Goal: Task Accomplishment & Management: Manage account settings

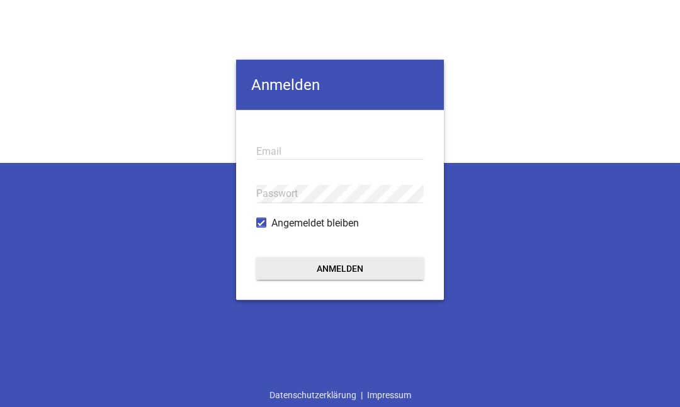
click at [324, 152] on input "email" at bounding box center [339, 150] width 167 height 17
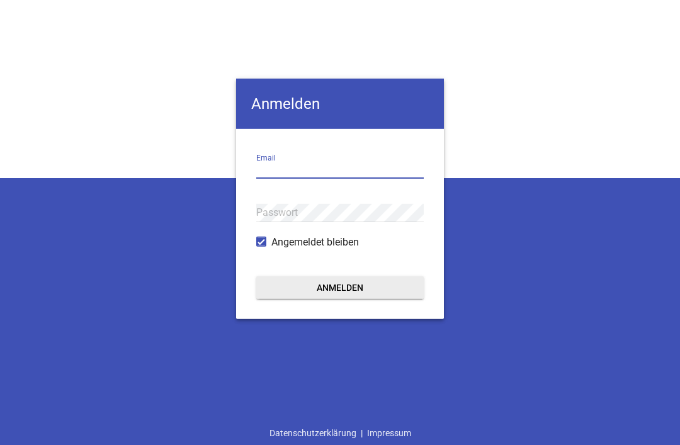
click at [314, 166] on input "email" at bounding box center [339, 169] width 167 height 17
click at [341, 168] on input "email" at bounding box center [339, 169] width 167 height 17
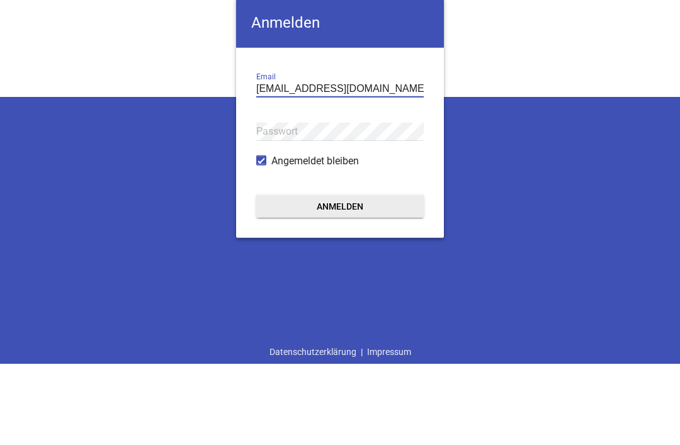
type input "bettina.paquet@sz-birkenweg.de"
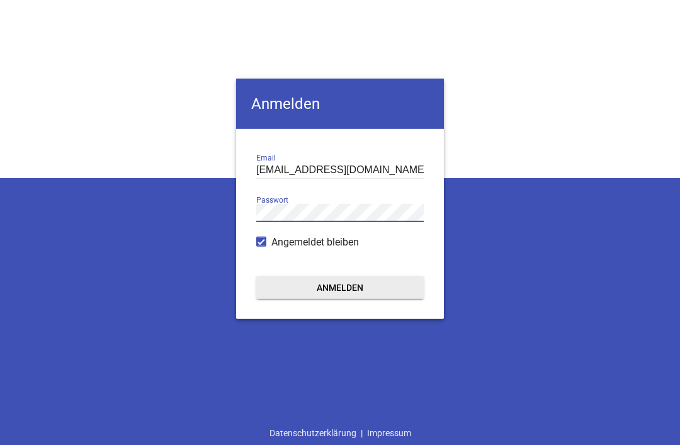
click at [312, 200] on div "Passwort" at bounding box center [339, 212] width 167 height 43
click at [346, 283] on button "Anmelden" at bounding box center [339, 287] width 167 height 23
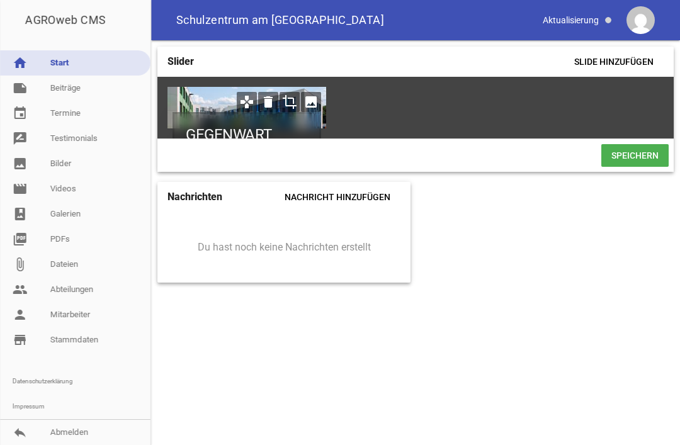
click at [83, 88] on link "note Beiträge" at bounding box center [75, 88] width 150 height 25
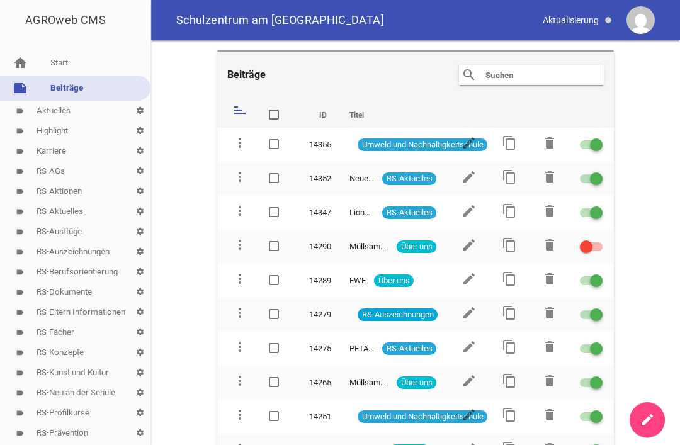
click at [524, 74] on input "text" at bounding box center [534, 74] width 101 height 15
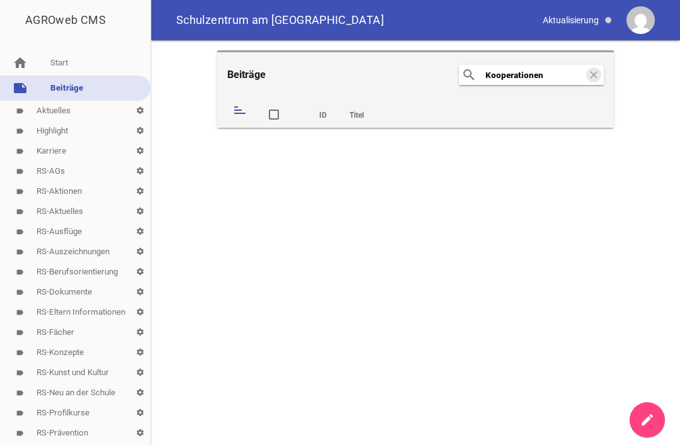
click at [277, 113] on span at bounding box center [274, 115] width 8 height 8
click at [287, 108] on input "checkbox" at bounding box center [287, 108] width 0 height 0
click at [273, 114] on span at bounding box center [274, 115] width 8 height 8
click at [287, 108] on input "checkbox" at bounding box center [287, 108] width 0 height 0
click at [325, 116] on th "ID" at bounding box center [318, 113] width 40 height 30
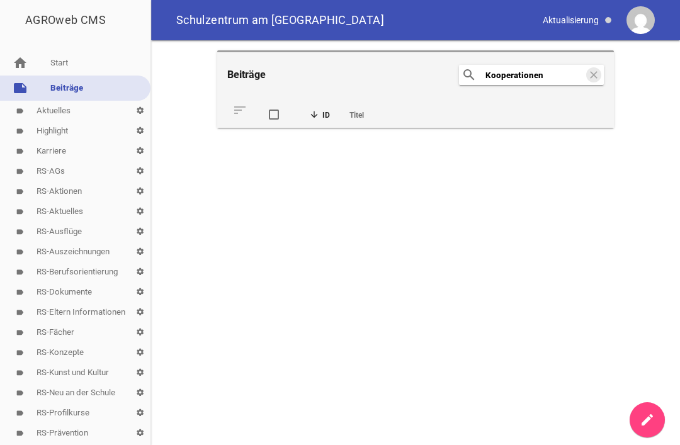
click at [567, 74] on input "Kooperationen" at bounding box center [534, 74] width 101 height 15
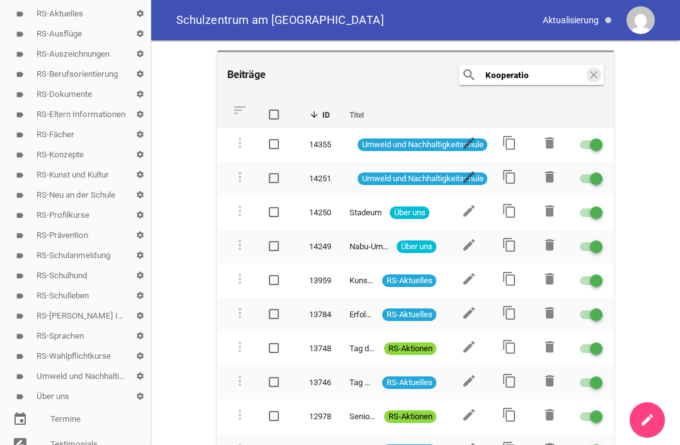
scroll to position [211, 0]
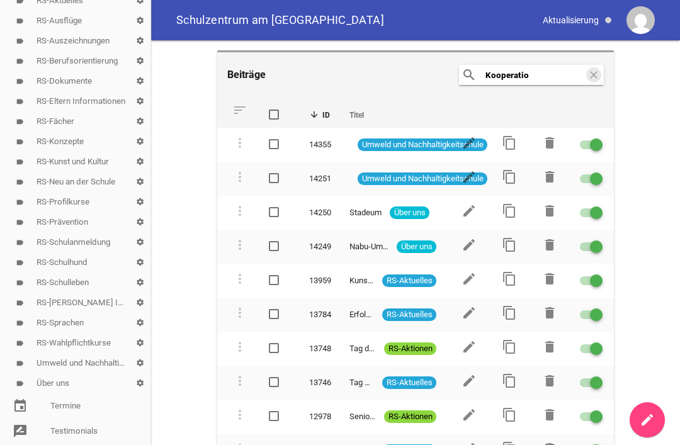
type input "Kooperatio"
click at [62, 383] on link "label Über uns settings" at bounding box center [75, 383] width 150 height 20
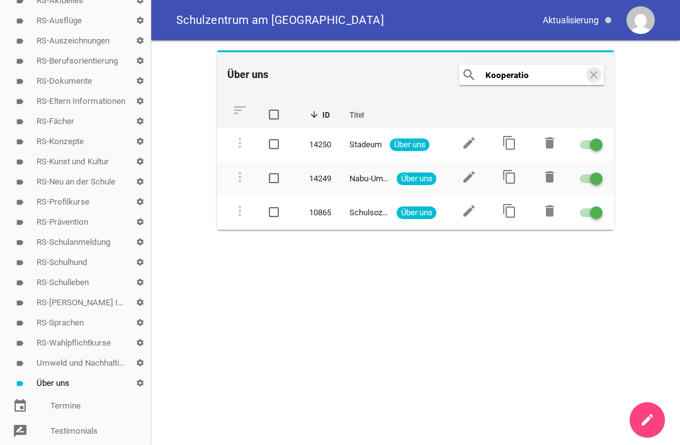
click at [555, 77] on input "Kooperatio" at bounding box center [534, 74] width 101 height 15
click at [593, 77] on icon "clear" at bounding box center [593, 74] width 15 height 15
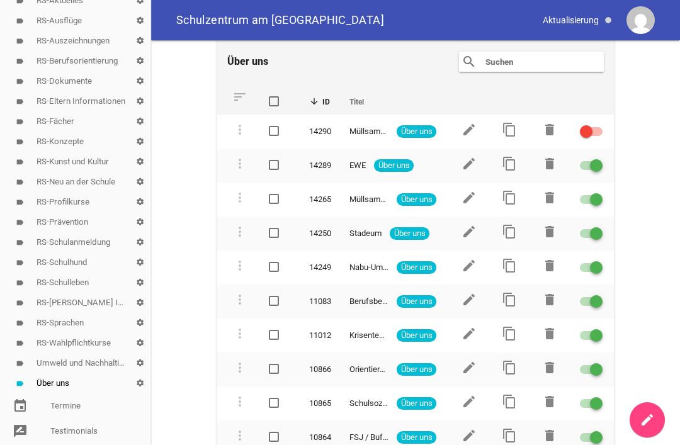
scroll to position [14, 0]
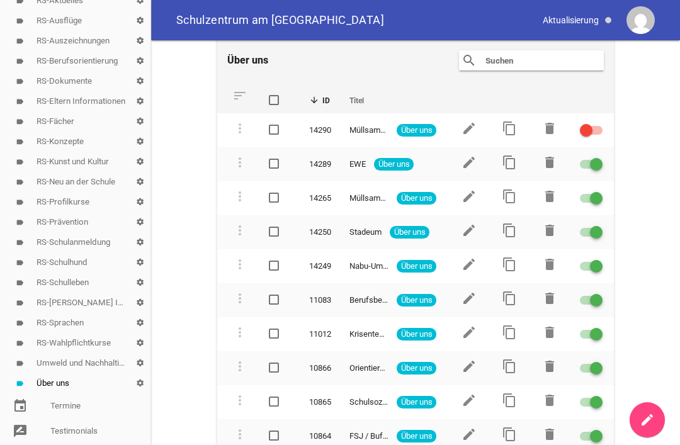
click at [473, 162] on icon "edit" at bounding box center [469, 162] width 15 height 15
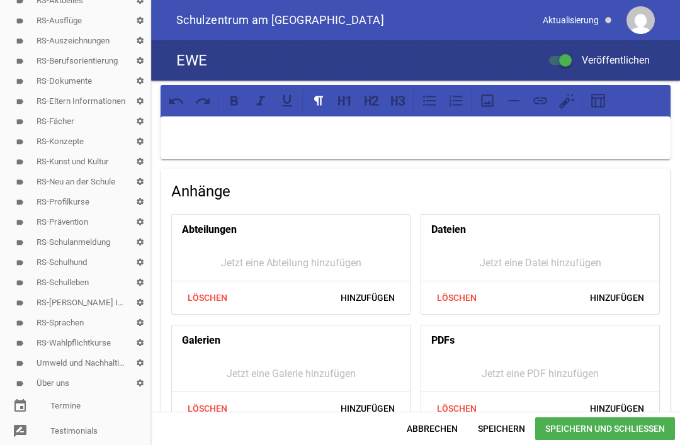
click at [77, 382] on link "label Über uns settings" at bounding box center [75, 383] width 150 height 20
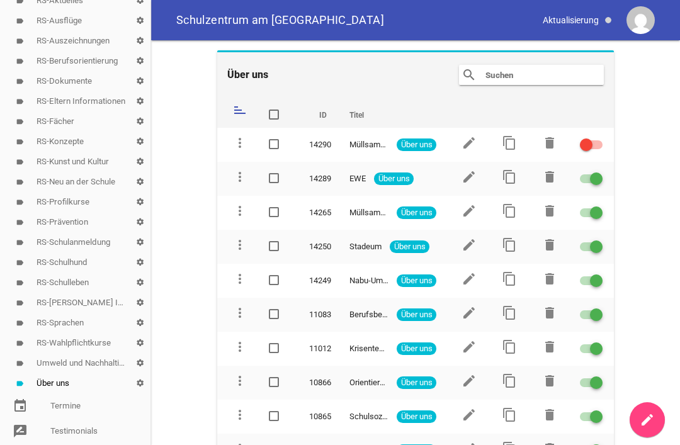
click at [516, 76] on input "text" at bounding box center [534, 74] width 101 height 15
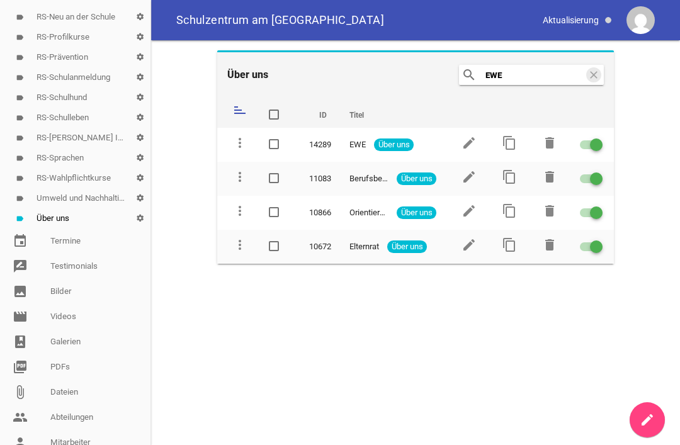
scroll to position [385, 0]
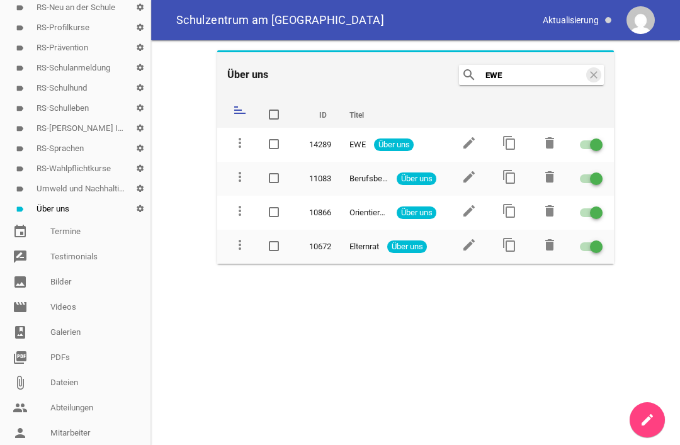
type input "EWE"
click at [73, 281] on link "image Bilder" at bounding box center [75, 282] width 150 height 25
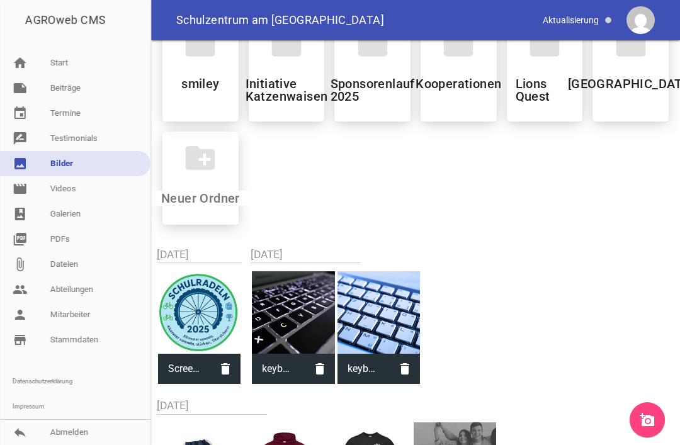
scroll to position [1057, 0]
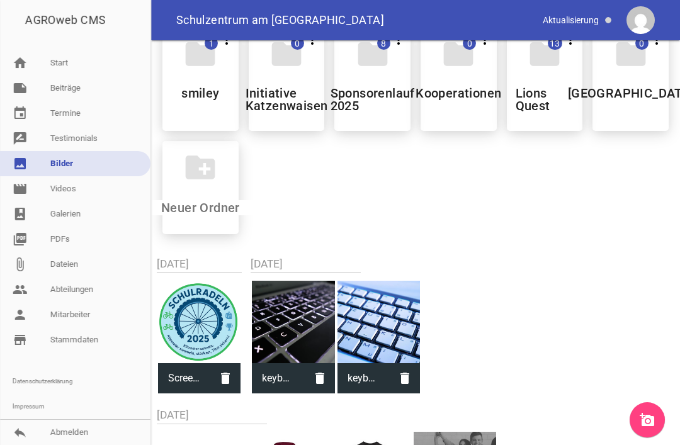
click at [199, 215] on input at bounding box center [200, 207] width 149 height 15
type input "EWE"
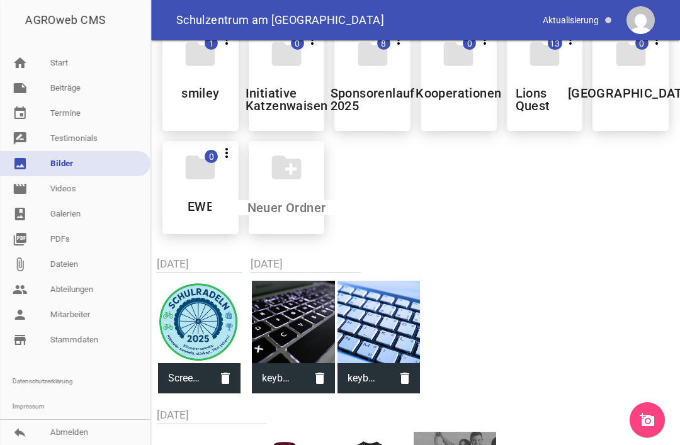
click at [203, 180] on icon "folder" at bounding box center [200, 167] width 35 height 35
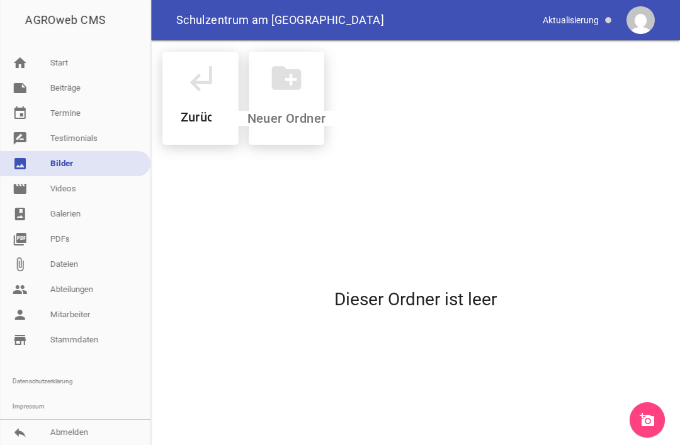
click at [647, 414] on icon "add_a_photo" at bounding box center [647, 419] width 15 height 15
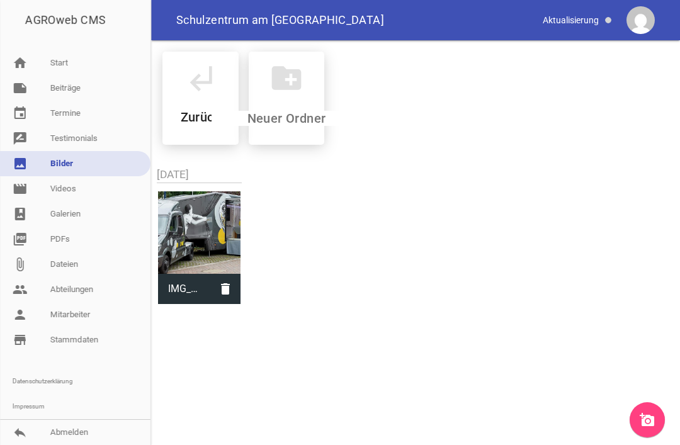
click at [77, 89] on link "note Beiträge" at bounding box center [75, 88] width 150 height 25
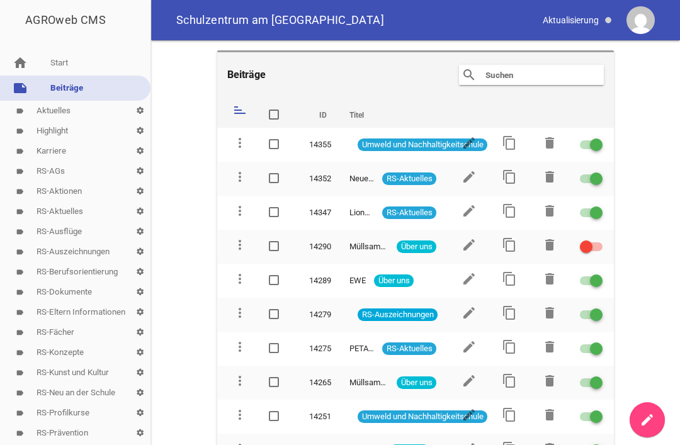
click at [474, 280] on icon "edit" at bounding box center [469, 278] width 15 height 15
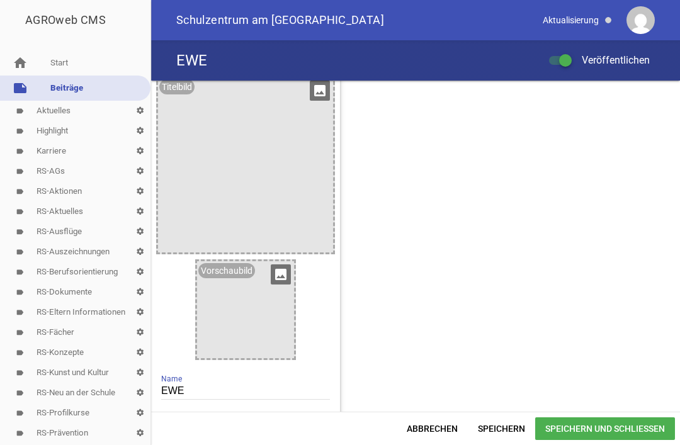
scroll to position [829, 0]
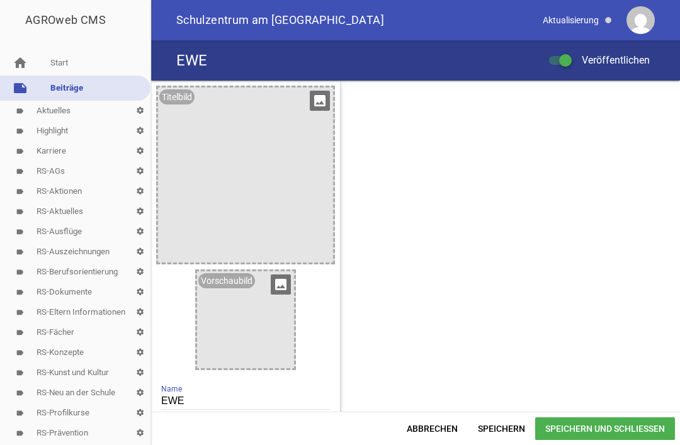
click at [324, 103] on icon "image" at bounding box center [320, 101] width 20 height 20
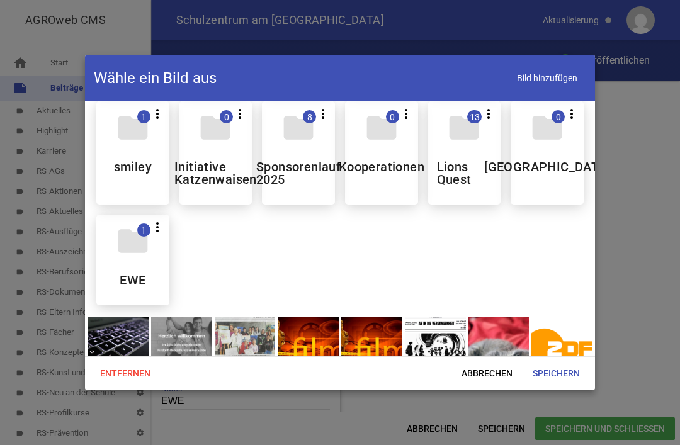
scroll to position [1043, 0]
click at [133, 254] on icon "folder" at bounding box center [132, 241] width 35 height 35
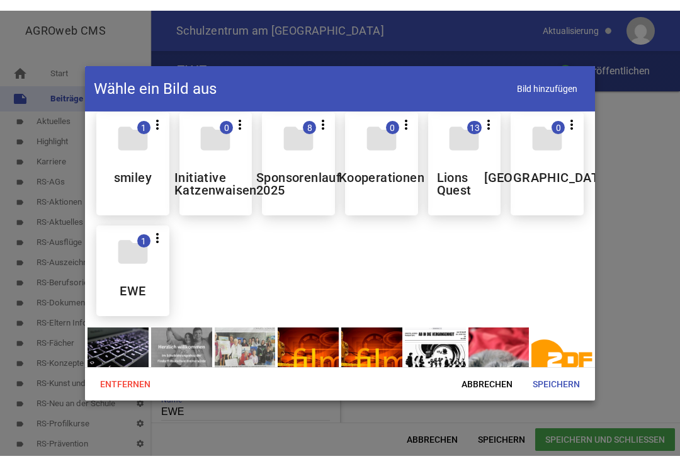
scroll to position [0, 0]
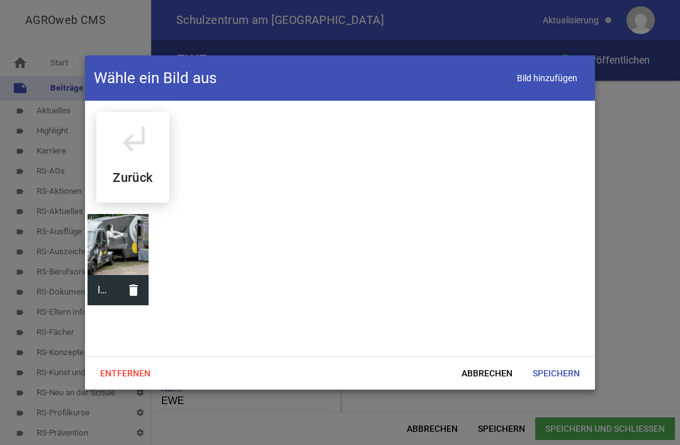
click at [116, 229] on div at bounding box center [118, 244] width 61 height 61
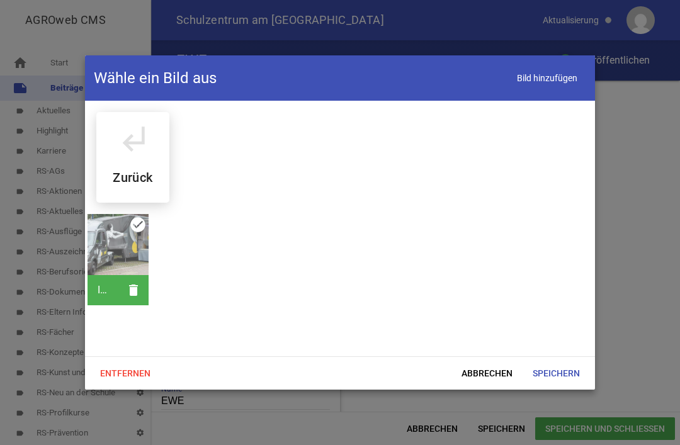
click at [562, 375] on span "Speichern" at bounding box center [556, 373] width 67 height 23
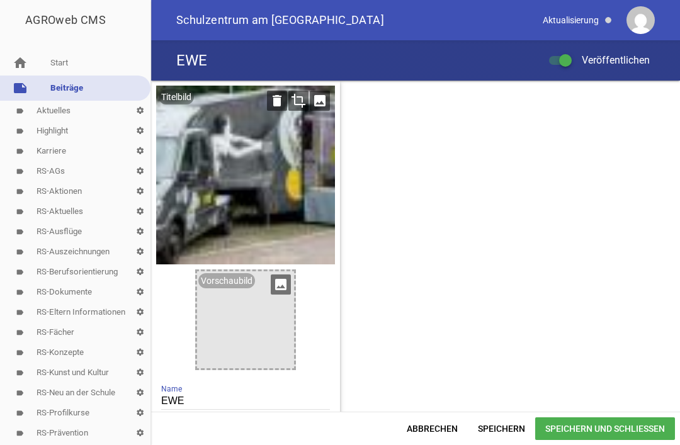
click at [511, 424] on span "Speichern" at bounding box center [501, 428] width 67 height 23
click at [601, 431] on span "Speichern und Schließen" at bounding box center [605, 428] width 140 height 23
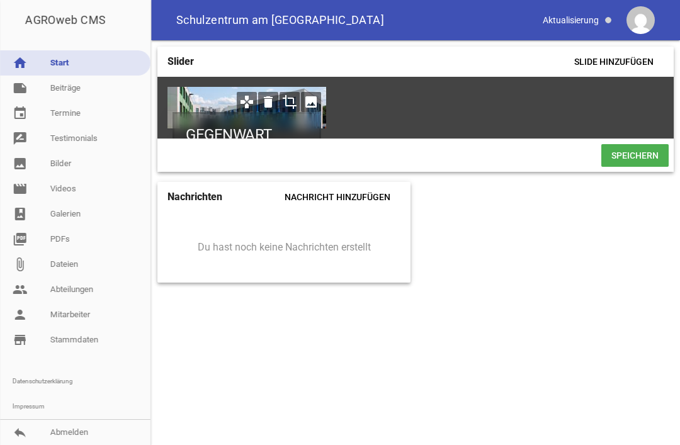
click at [91, 89] on link "note Beiträge" at bounding box center [75, 88] width 150 height 25
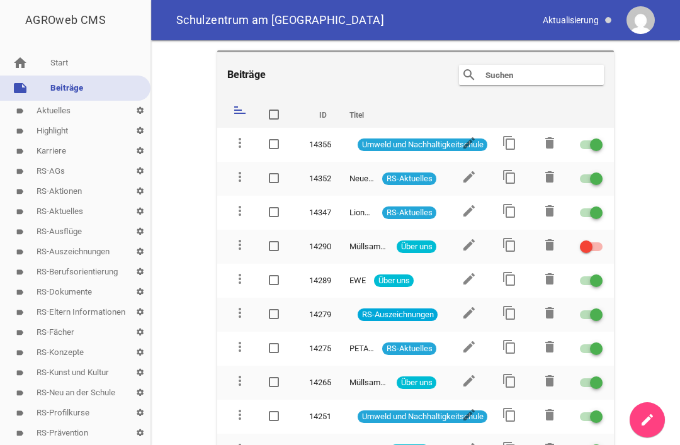
click at [519, 72] on input "text" at bounding box center [534, 74] width 101 height 15
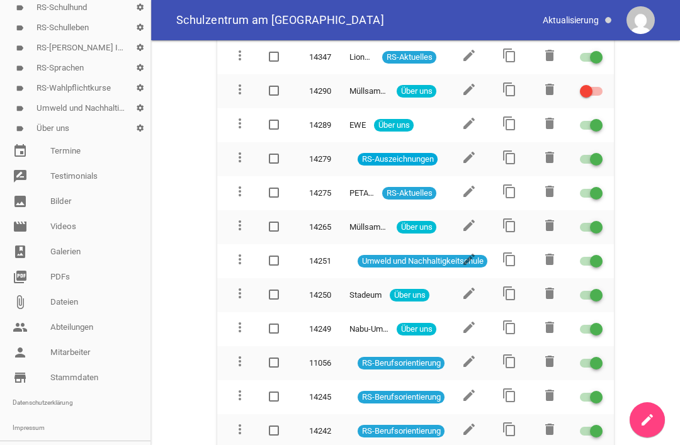
scroll to position [461, 0]
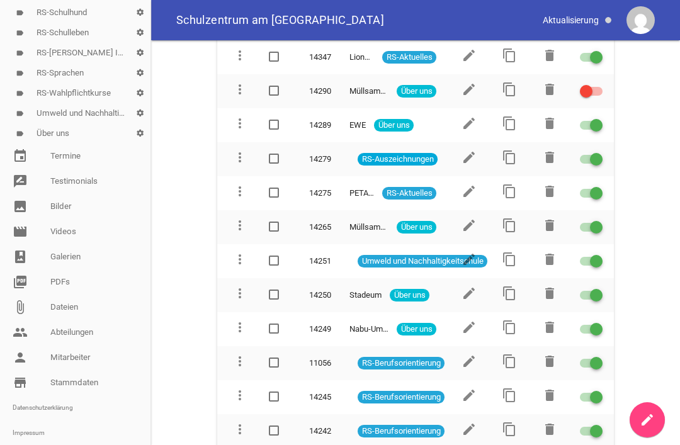
click at [74, 135] on link "label Über uns settings" at bounding box center [75, 133] width 150 height 20
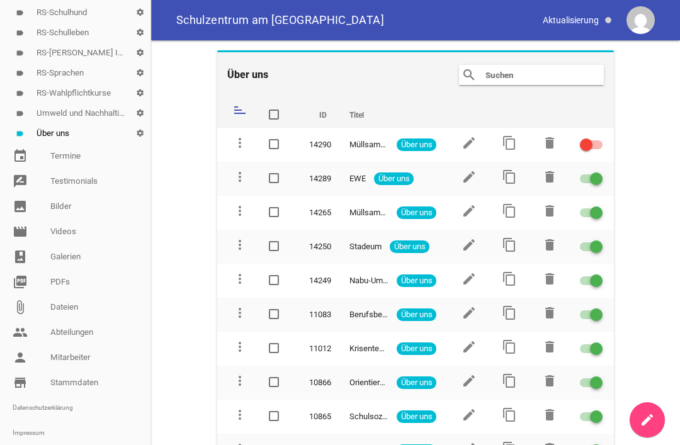
click at [472, 176] on icon "edit" at bounding box center [469, 176] width 15 height 15
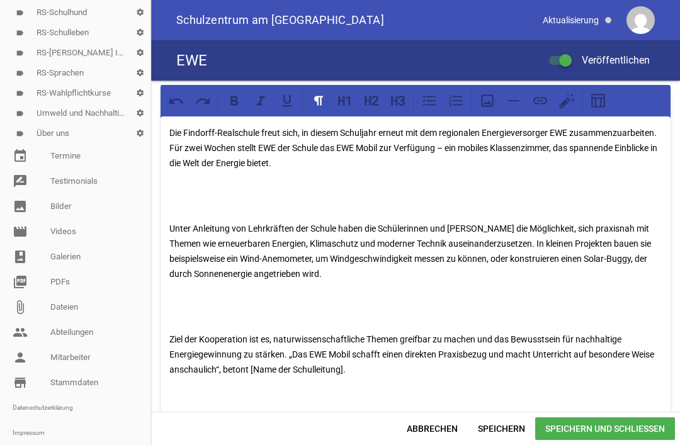
click at [342, 225] on p "Unter Anleitung von Lehrkräften der Schule haben die Schülerinnen und Schüler d…" at bounding box center [415, 251] width 492 height 60
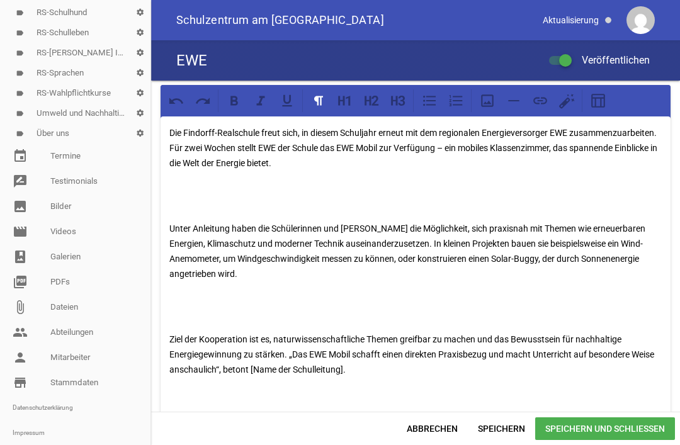
click at [193, 210] on p at bounding box center [415, 196] width 492 height 30
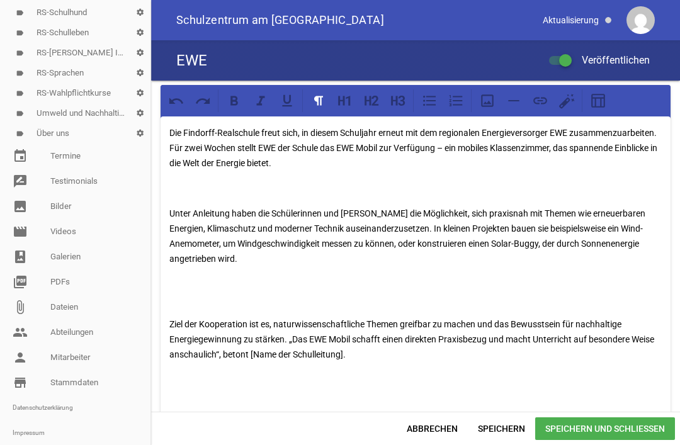
click at [195, 292] on p at bounding box center [415, 291] width 492 height 30
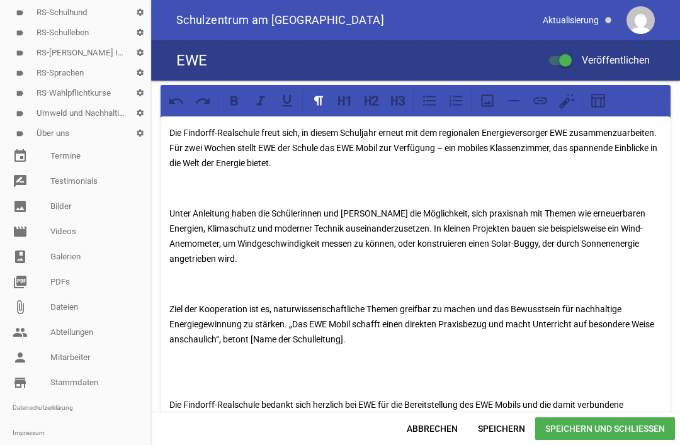
click at [203, 379] on p at bounding box center [415, 372] width 492 height 30
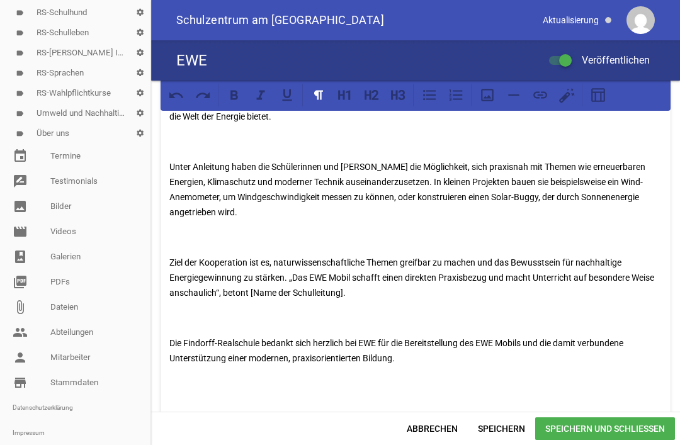
scroll to position [29, 0]
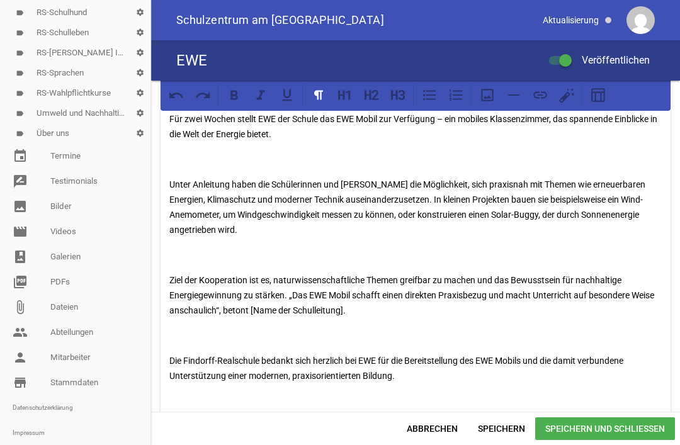
click at [625, 375] on p "Die Findorff-Realschule bedankt sich herzlich bei EWE für die Bereitstellung de…" at bounding box center [415, 368] width 492 height 30
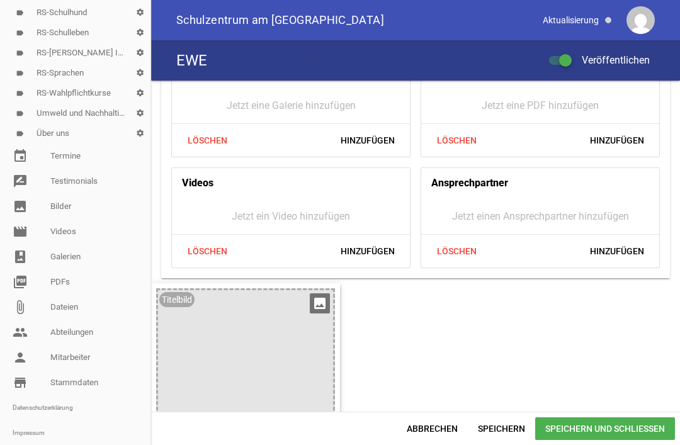
scroll to position [569, 0]
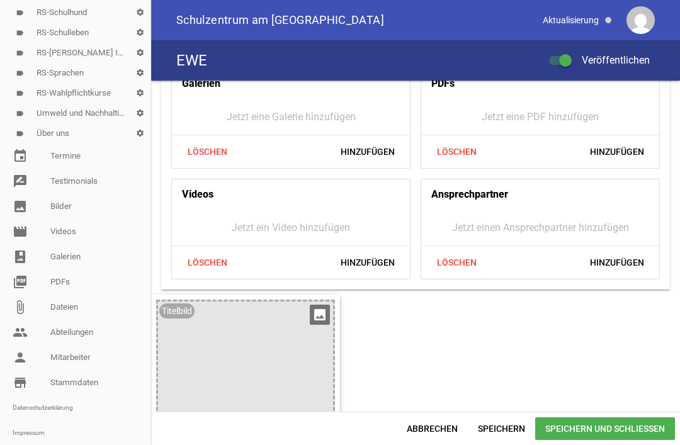
click at [626, 259] on span "Hinzufügen" at bounding box center [617, 262] width 74 height 23
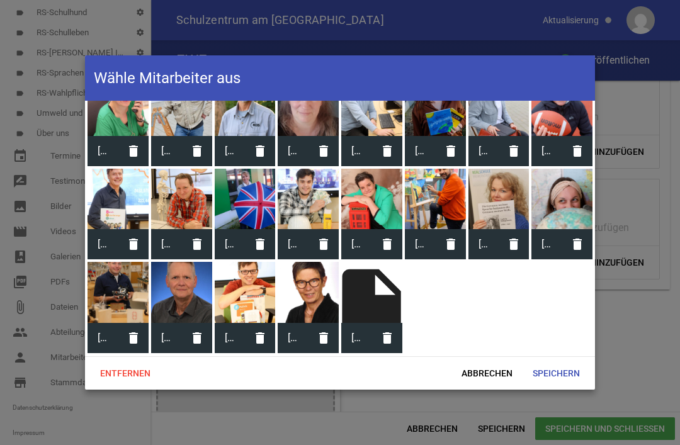
scroll to position [216, 0]
click at [116, 283] on div at bounding box center [118, 292] width 61 height 61
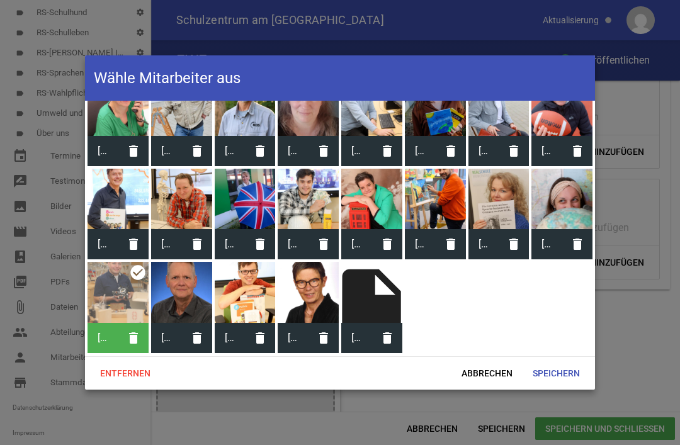
click at [569, 370] on span "Speichern" at bounding box center [556, 373] width 67 height 23
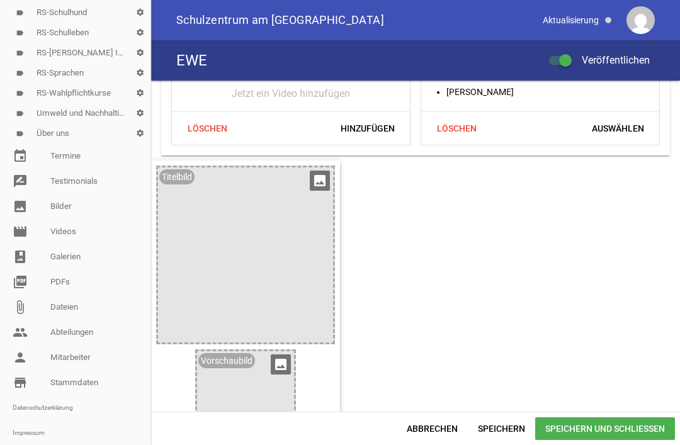
scroll to position [699, 0]
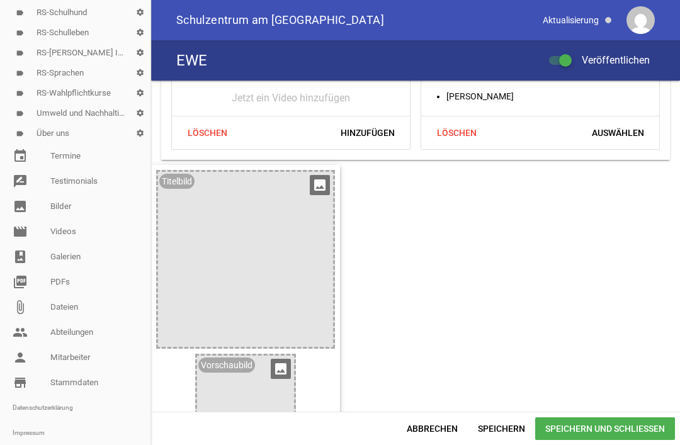
click at [319, 188] on icon "image" at bounding box center [320, 185] width 20 height 20
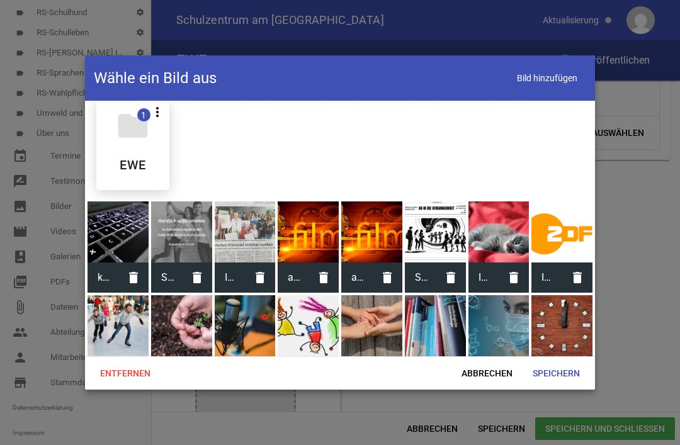
scroll to position [1174, 0]
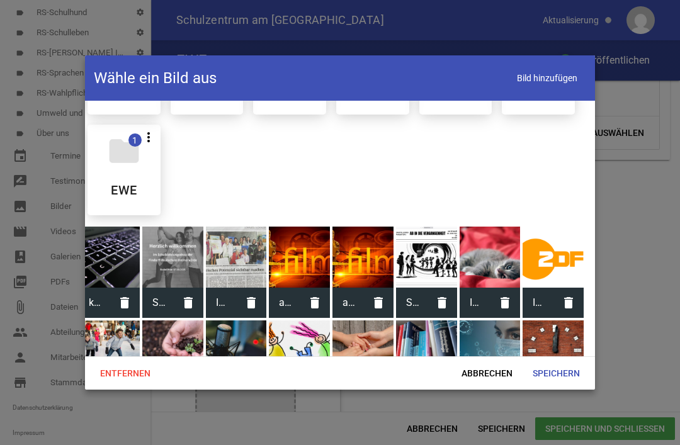
click at [142, 161] on div "folder 1 more_vert Teilen Bearbeiten Löschen EWE" at bounding box center [124, 170] width 73 height 91
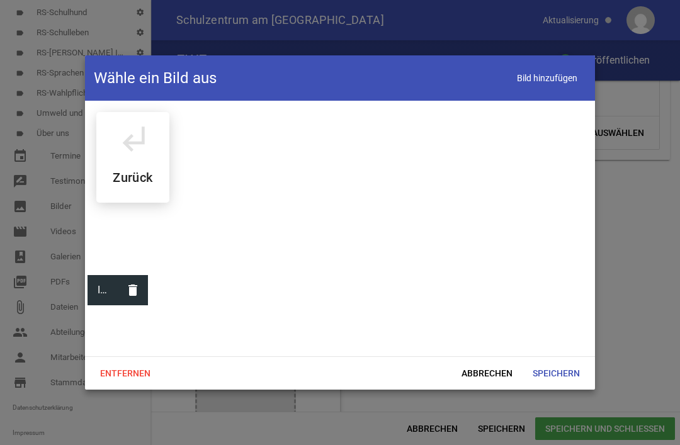
scroll to position [0, 0]
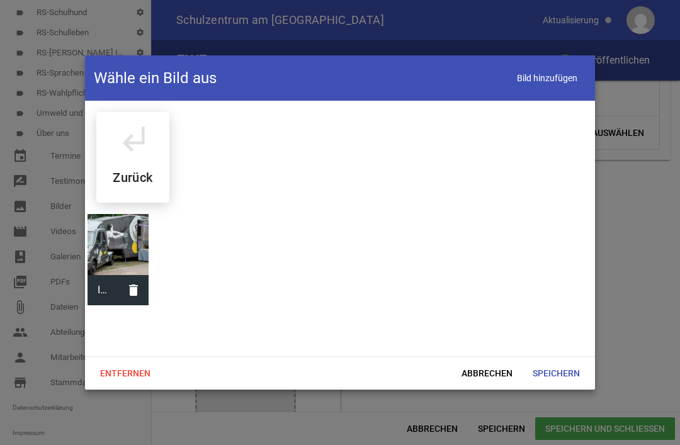
click at [122, 234] on div at bounding box center [118, 244] width 61 height 61
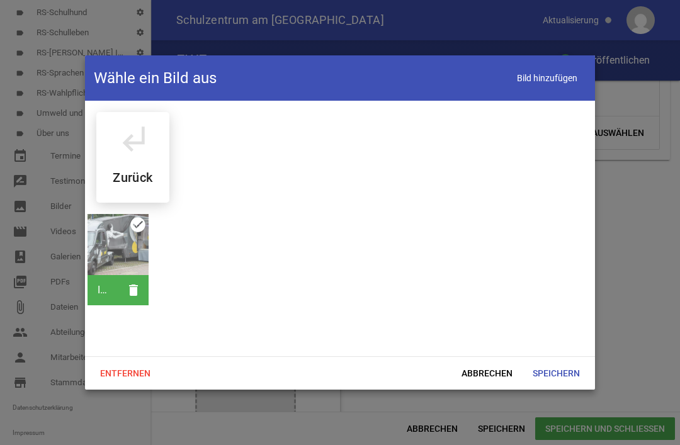
click at [560, 383] on span "Speichern" at bounding box center [556, 373] width 67 height 23
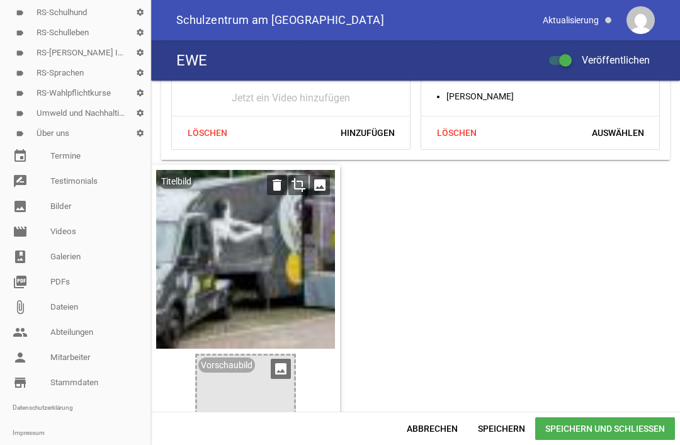
click at [596, 433] on span "Speichern und Schließen" at bounding box center [605, 428] width 140 height 23
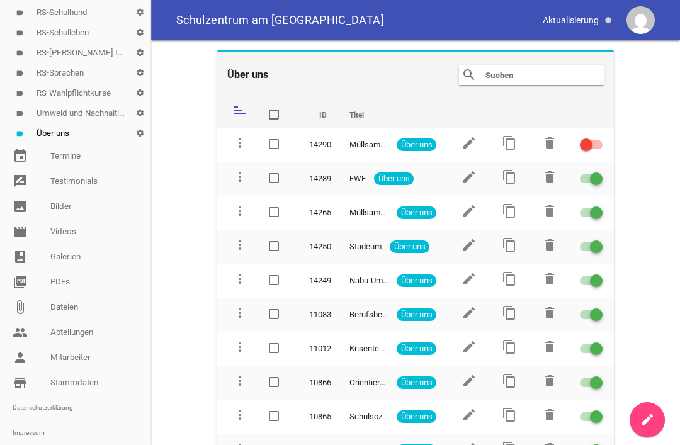
click at [473, 179] on icon "edit" at bounding box center [469, 176] width 15 height 15
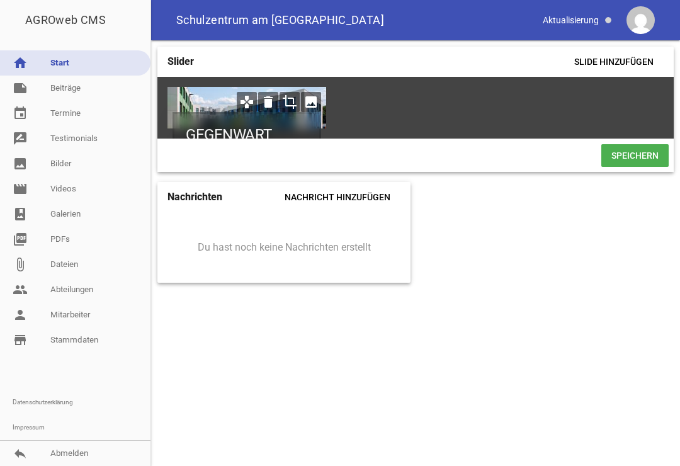
click at [74, 89] on link "note Beiträge" at bounding box center [75, 88] width 150 height 25
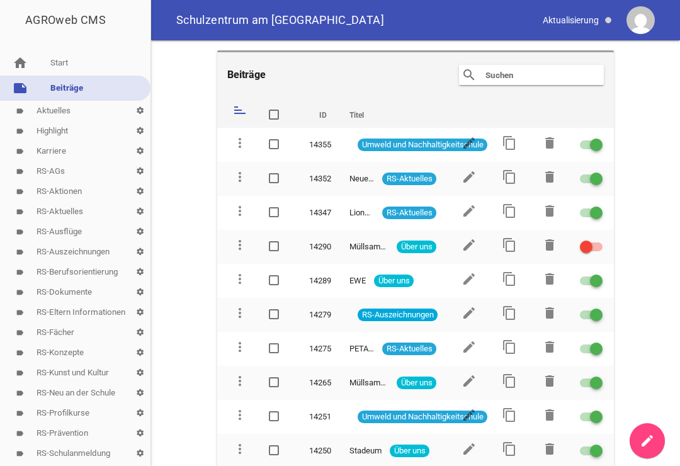
click at [475, 283] on icon "edit" at bounding box center [469, 278] width 15 height 15
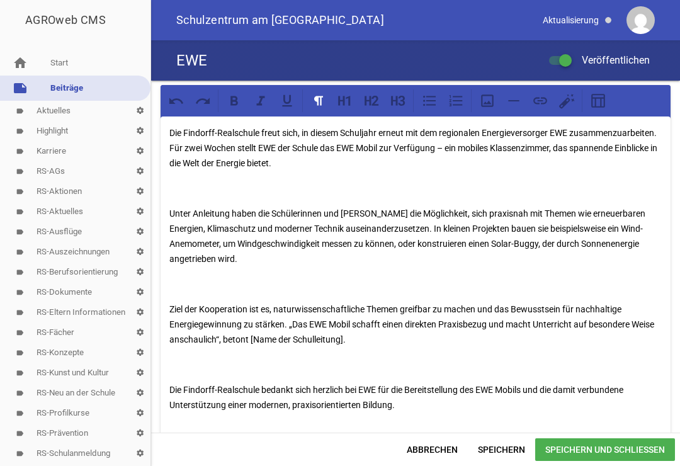
click at [364, 339] on p "Ziel der Kooperation ist es, naturwissenschaftliche Themen greifbar zu machen u…" at bounding box center [415, 324] width 492 height 45
click at [297, 314] on p "Ziel der Kooperation ist es, naturwissenschaftliche Themen greifbar zu machen u…" at bounding box center [415, 324] width 492 height 45
click at [295, 321] on p "Ziel der Kooperation ist es, naturwissenschaftliche Themen greifbar zu machen u…" at bounding box center [415, 324] width 492 height 45
click at [633, 457] on span "Speichern und Schließen" at bounding box center [605, 449] width 140 height 23
